Goal: Transaction & Acquisition: Purchase product/service

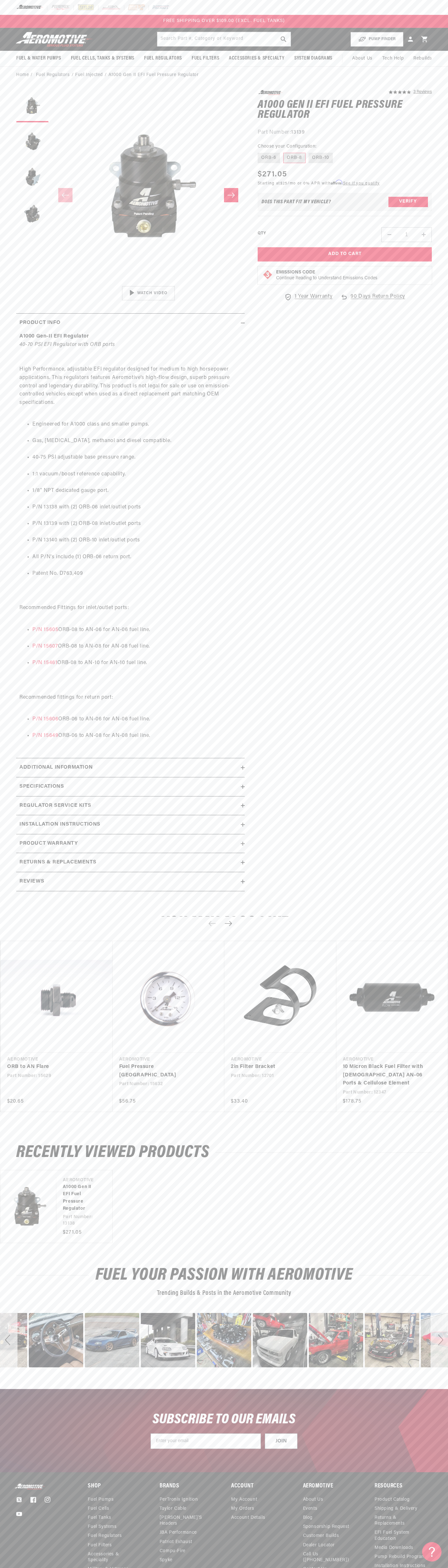
click at [309, 0] on div at bounding box center [224, 7] width 448 height 15
click at [426, 61] on span "Rebuilds" at bounding box center [422, 58] width 19 height 7
click at [114, 1567] on html "Skip to content Your cart Your cart is empty Loading... You may also like Subto…" at bounding box center [224, 784] width 448 height 1568
click at [27, 1071] on link "ORB to AN Flare" at bounding box center [54, 1067] width 93 height 9
